Goal: Task Accomplishment & Management: Use online tool/utility

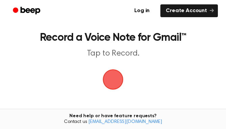
click at [118, 88] on span "button" at bounding box center [113, 80] width 38 height 38
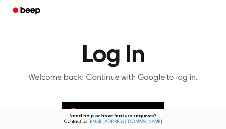
scroll to position [67, 0]
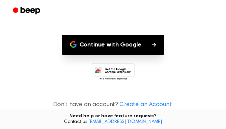
click at [99, 43] on button "Continue with Google" at bounding box center [113, 45] width 102 height 20
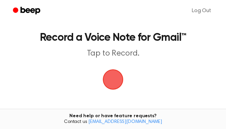
drag, startPoint x: 111, startPoint y: 80, endPoint x: 114, endPoint y: 85, distance: 5.3
click at [113, 85] on span "button" at bounding box center [113, 80] width 30 height 30
click at [114, 85] on span "button" at bounding box center [113, 80] width 30 height 30
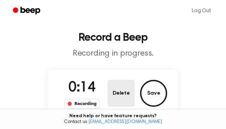
click at [127, 90] on button "Delete" at bounding box center [120, 93] width 27 height 27
